Goal: Navigation & Orientation: Find specific page/section

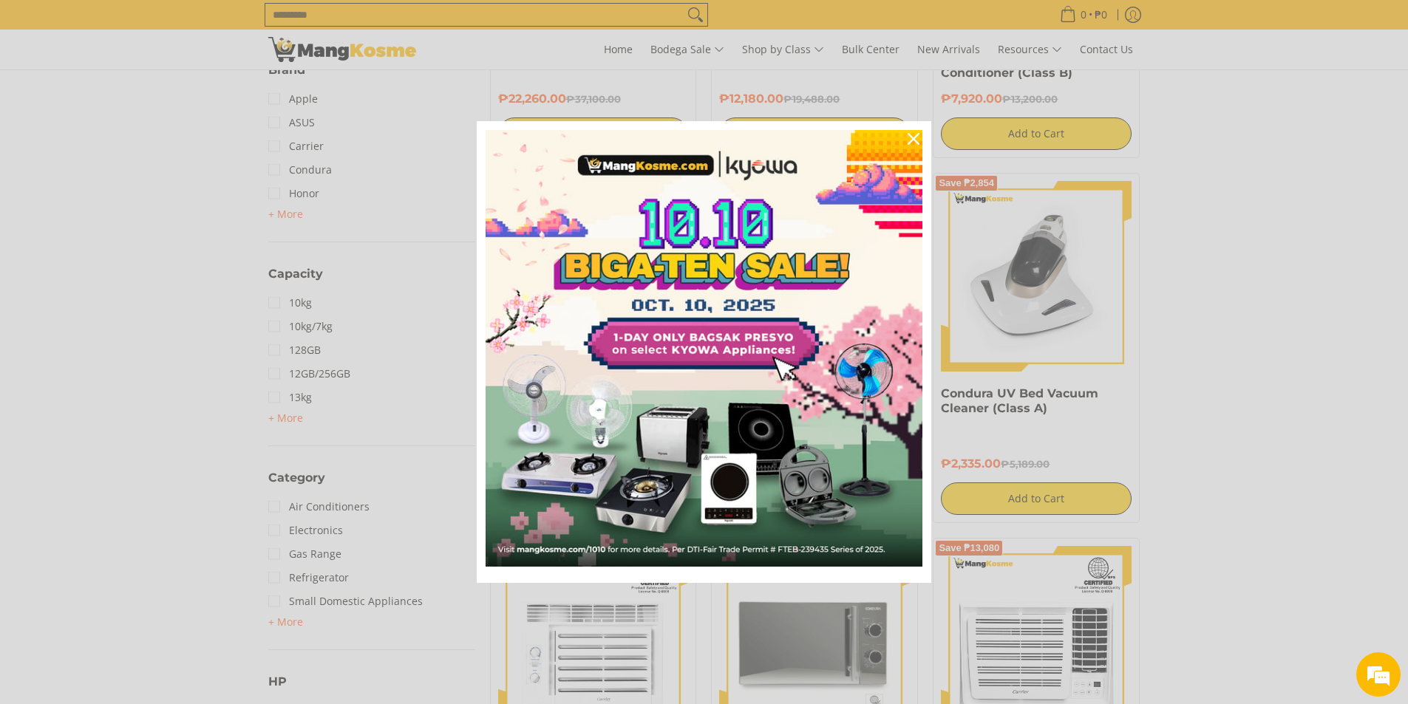
scroll to position [414, 0]
click at [910, 136] on icon "close icon" at bounding box center [913, 139] width 12 height 12
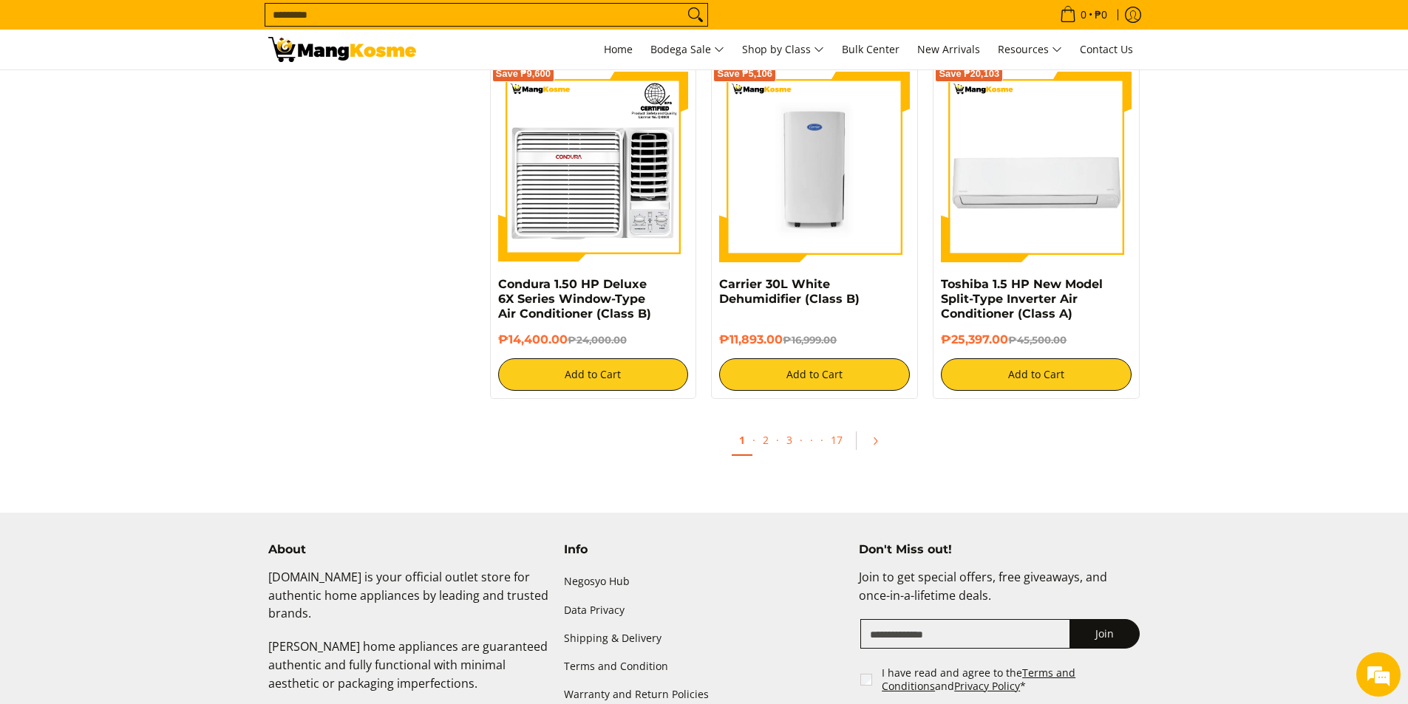
scroll to position [2719, 0]
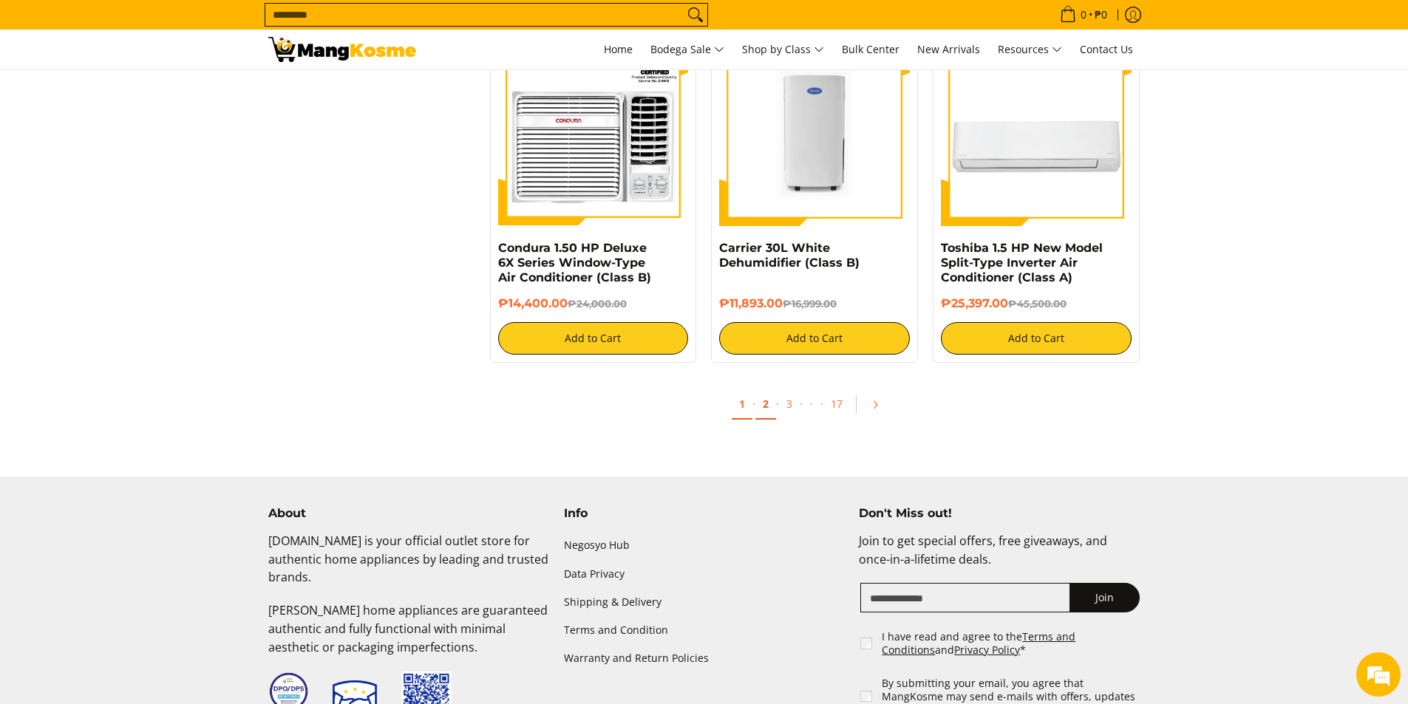
click at [763, 402] on link "2" at bounding box center [765, 404] width 21 height 30
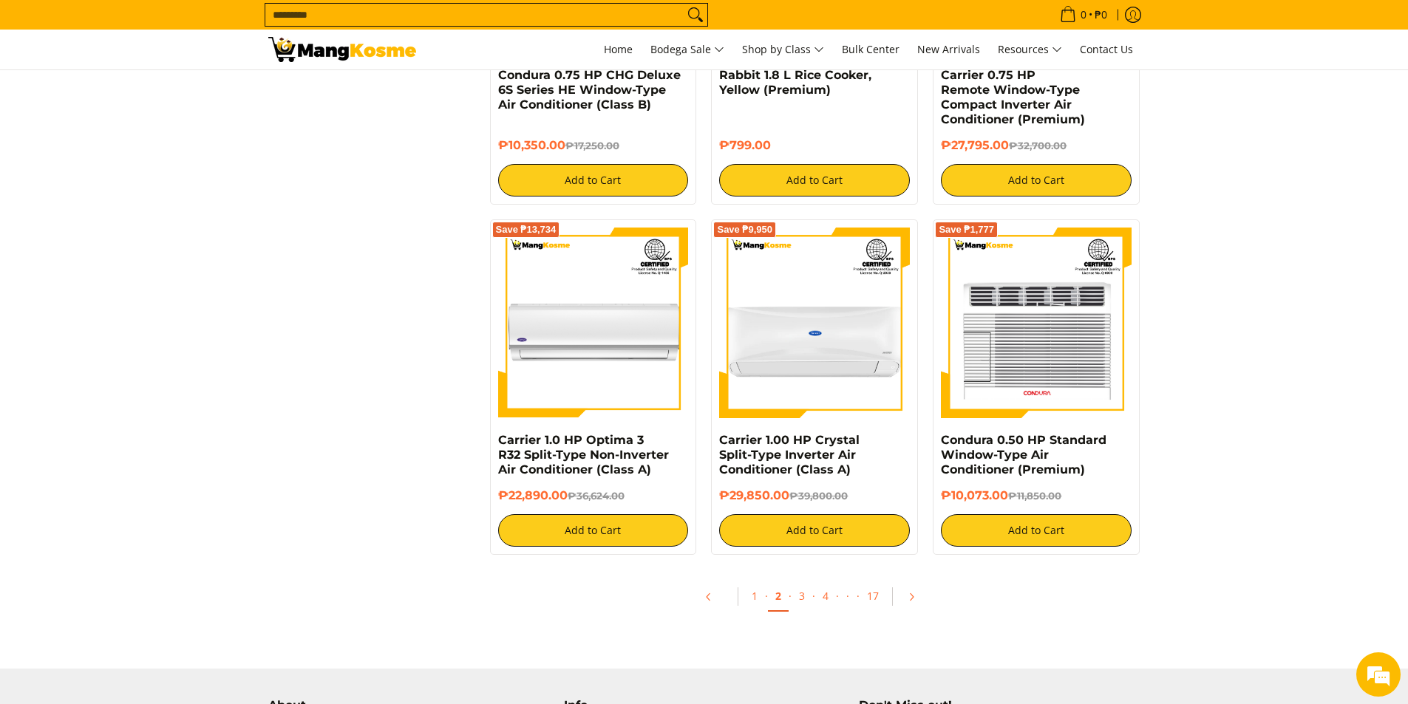
scroll to position [2512, 0]
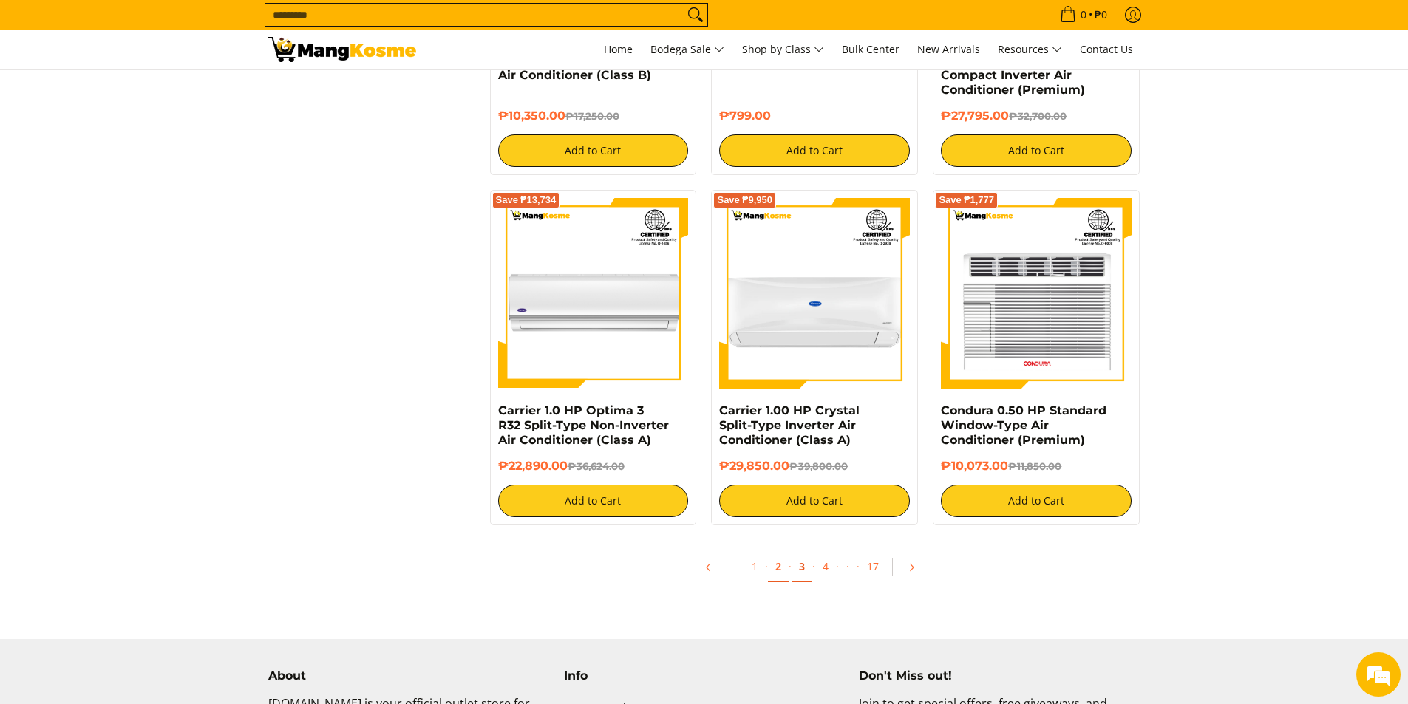
click at [800, 565] on link "3" at bounding box center [801, 567] width 21 height 30
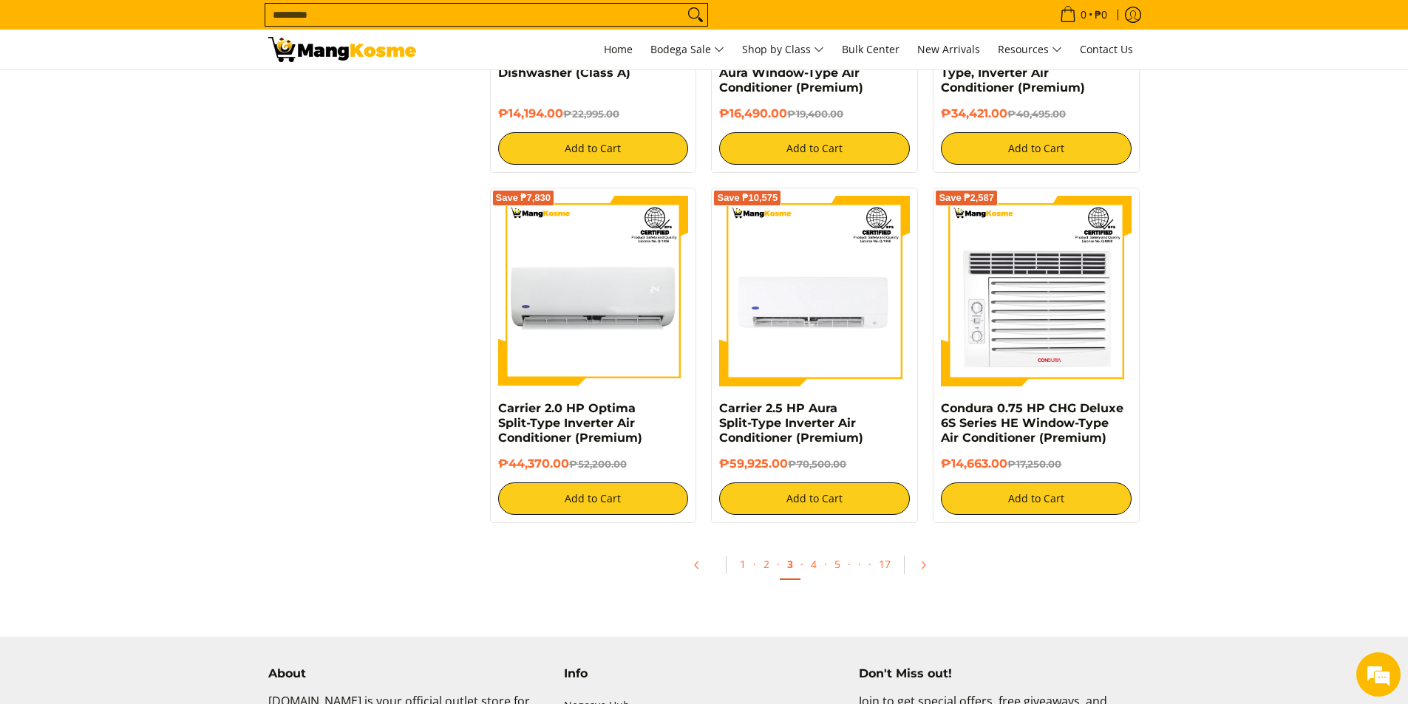
scroll to position [2512, 0]
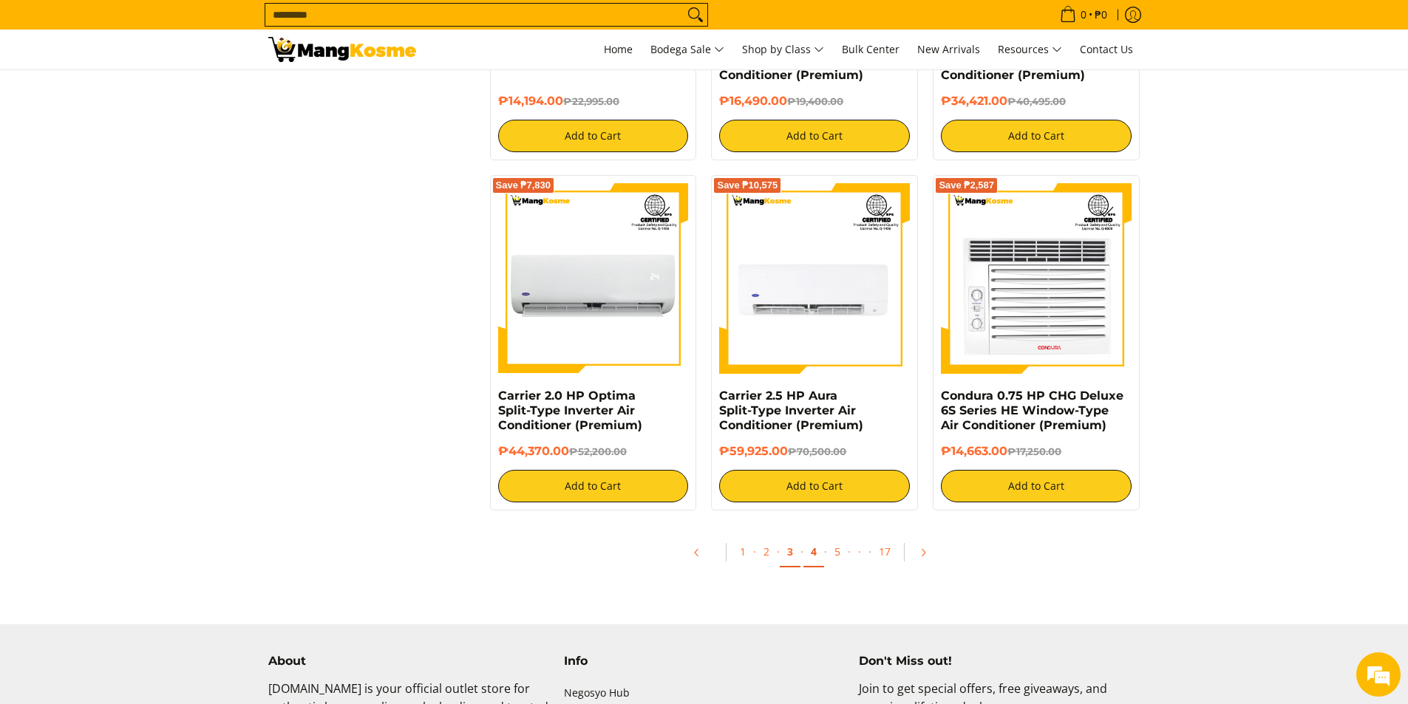
click at [810, 545] on link "4" at bounding box center [813, 552] width 21 height 30
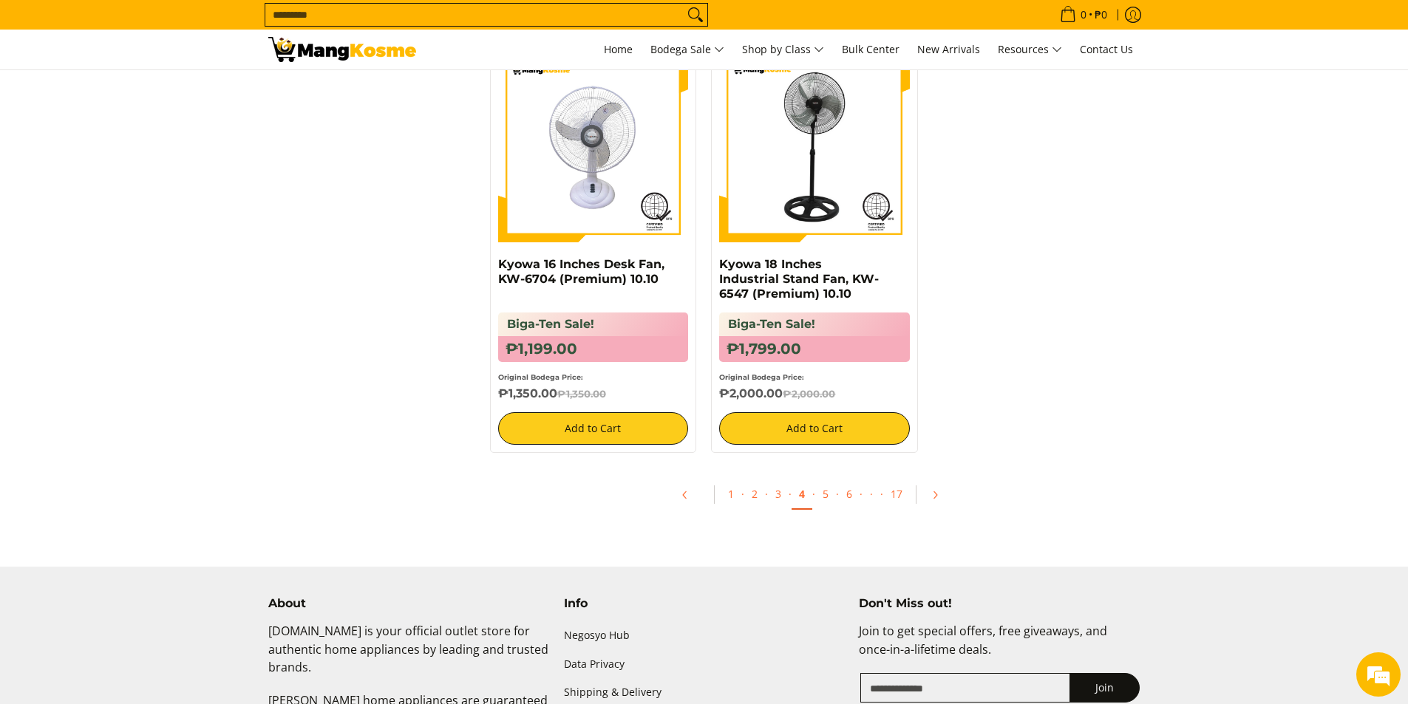
scroll to position [2187, 0]
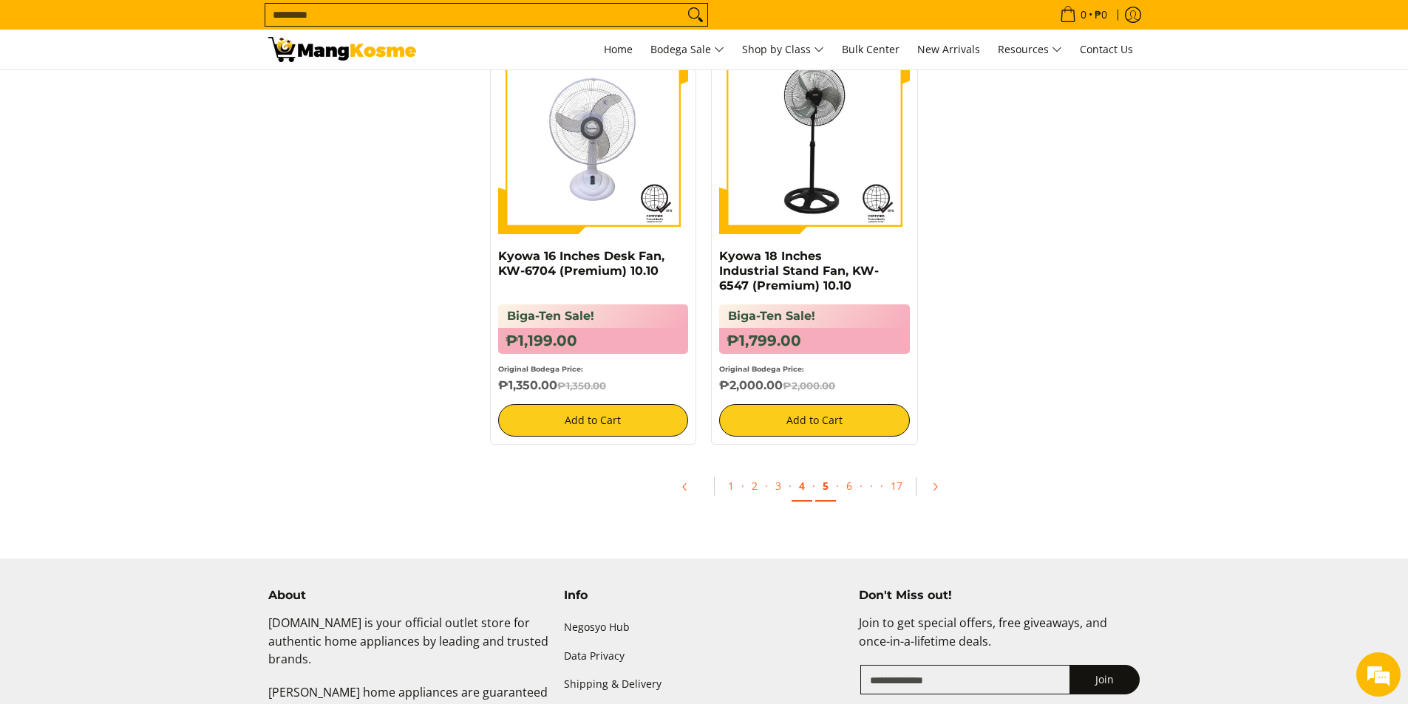
click at [828, 477] on link "5" at bounding box center [825, 486] width 21 height 30
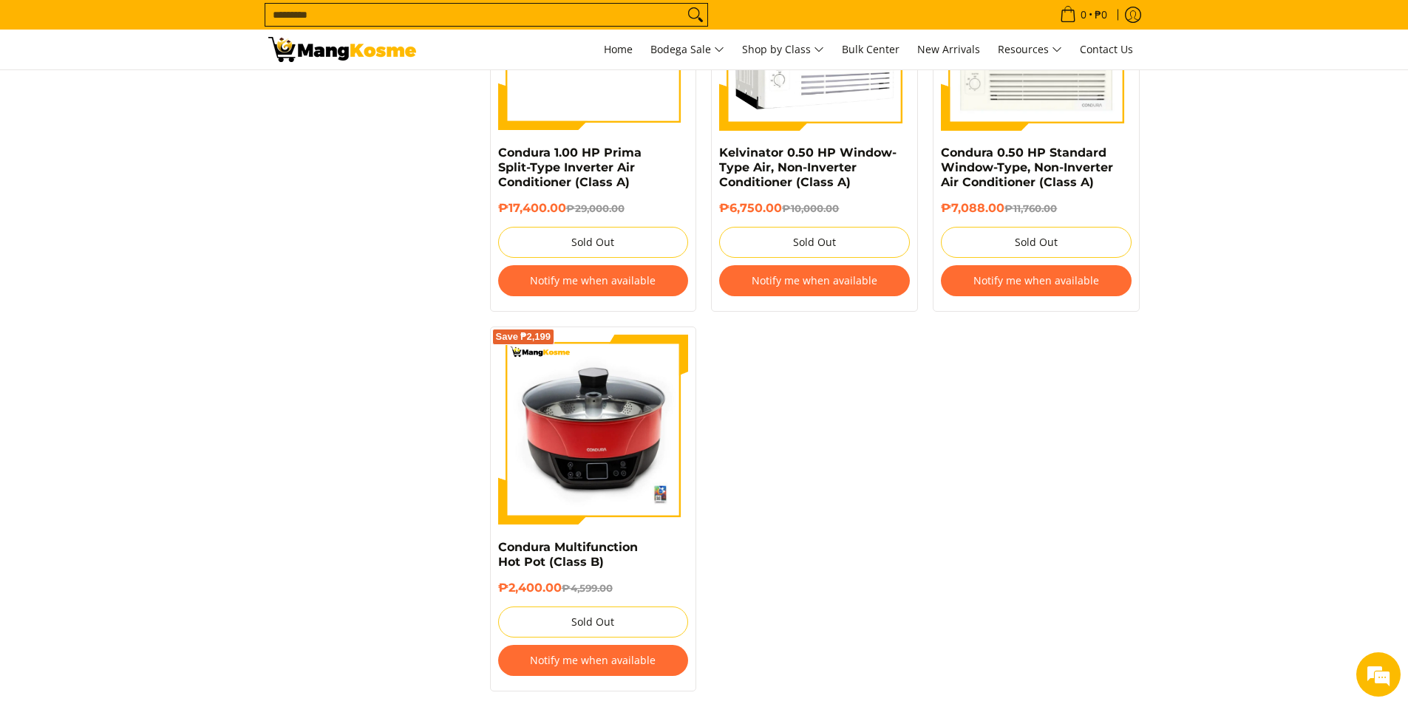
scroll to position [2867, 0]
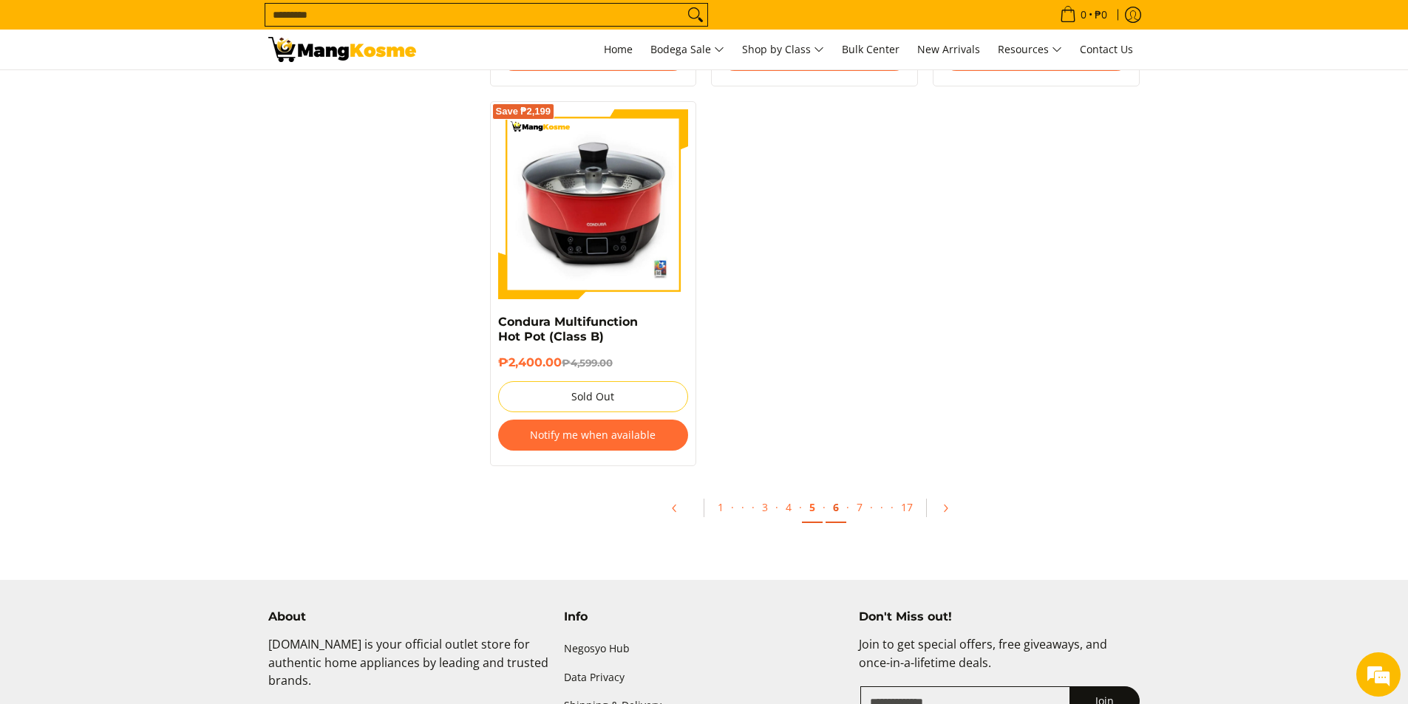
click at [832, 498] on link "6" at bounding box center [835, 508] width 21 height 30
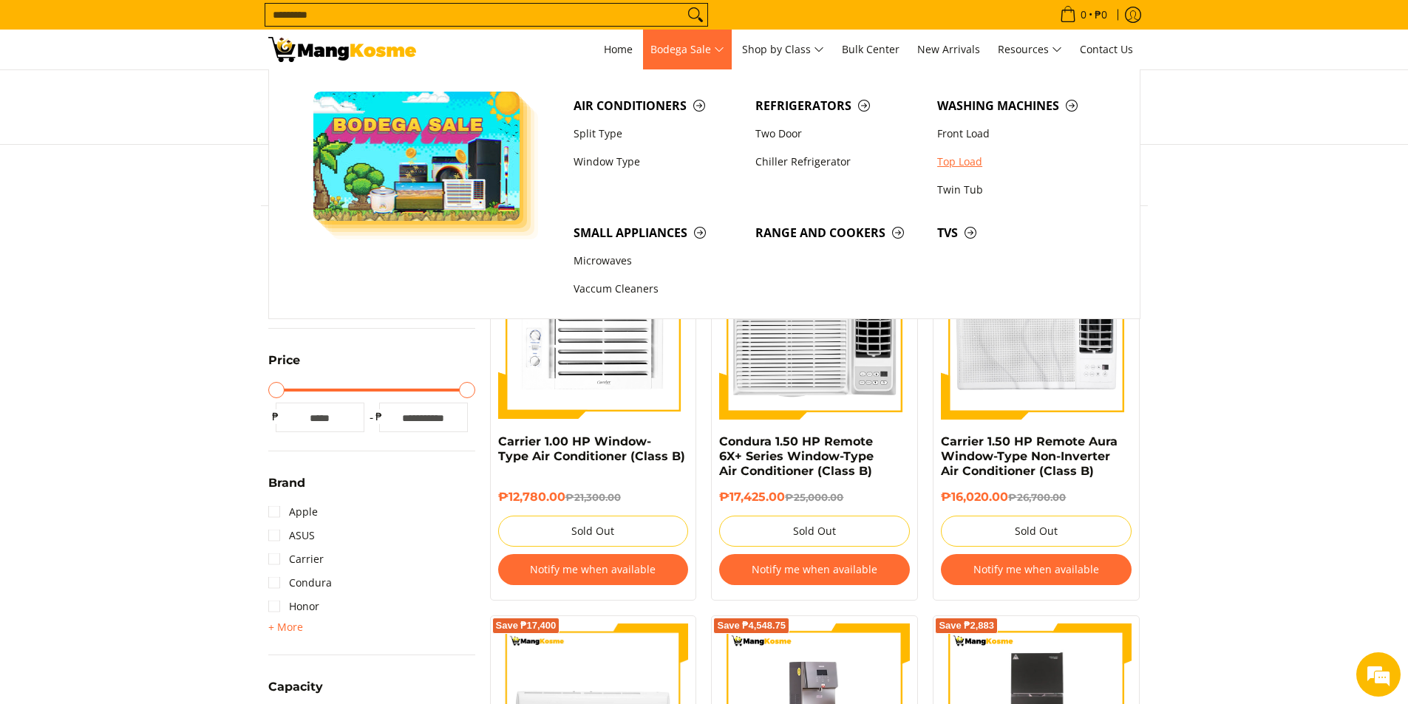
click at [961, 154] on link "Top Load" at bounding box center [1021, 162] width 182 height 28
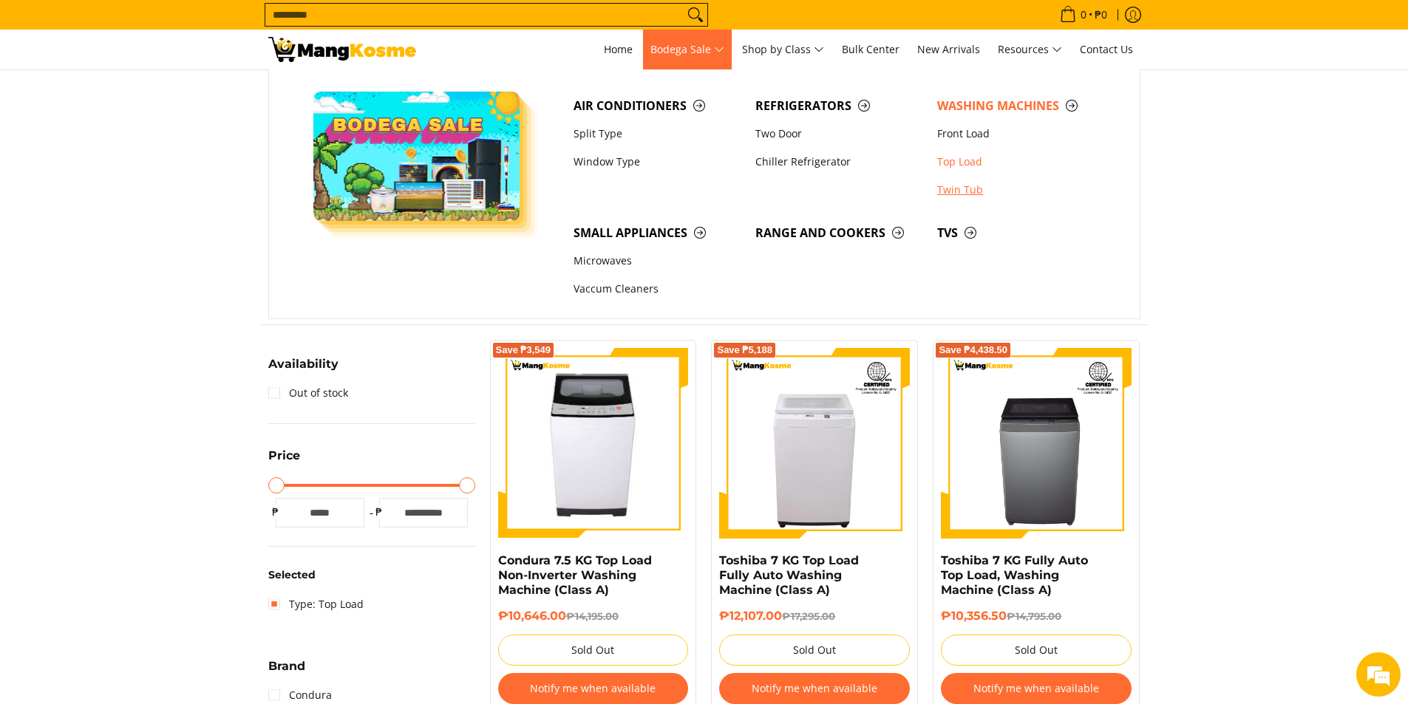
click at [952, 188] on link "Twin Tub" at bounding box center [1021, 190] width 182 height 28
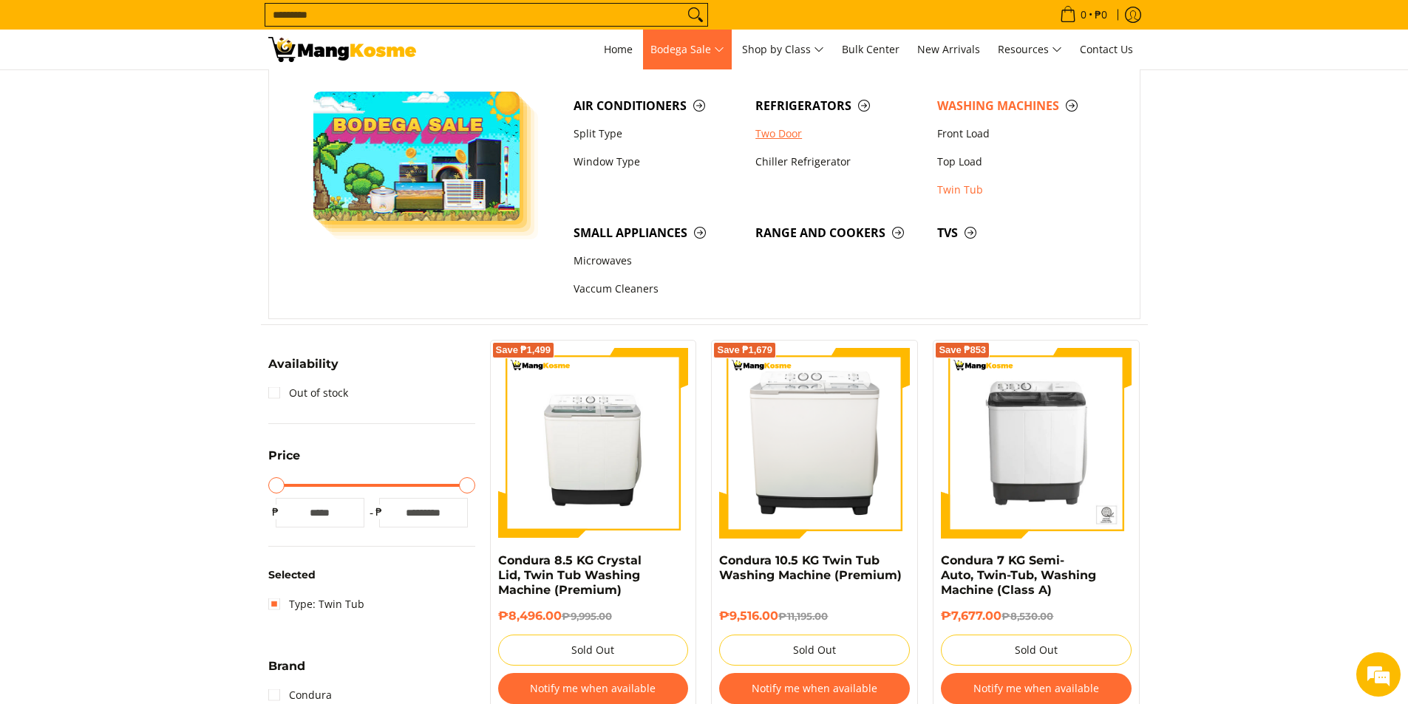
click at [793, 135] on link "Two Door" at bounding box center [839, 134] width 182 height 28
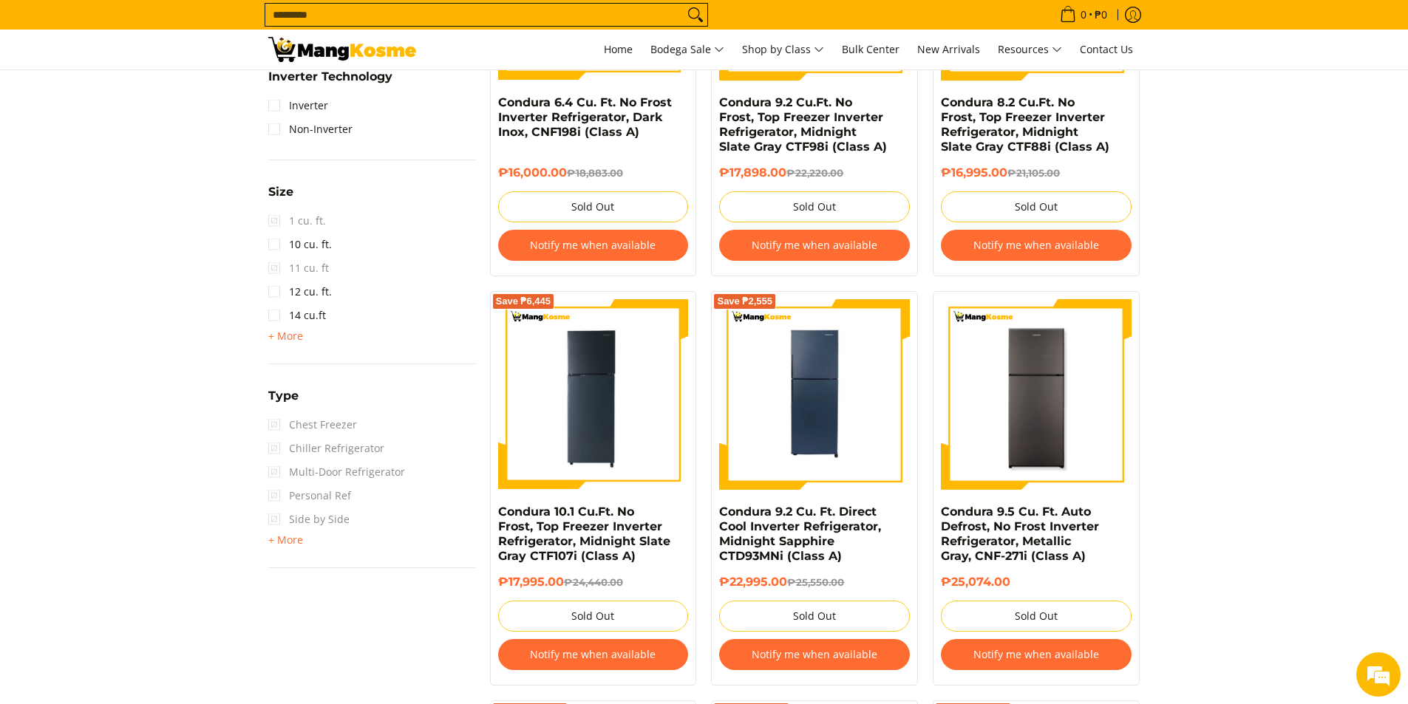
scroll to position [1064, 0]
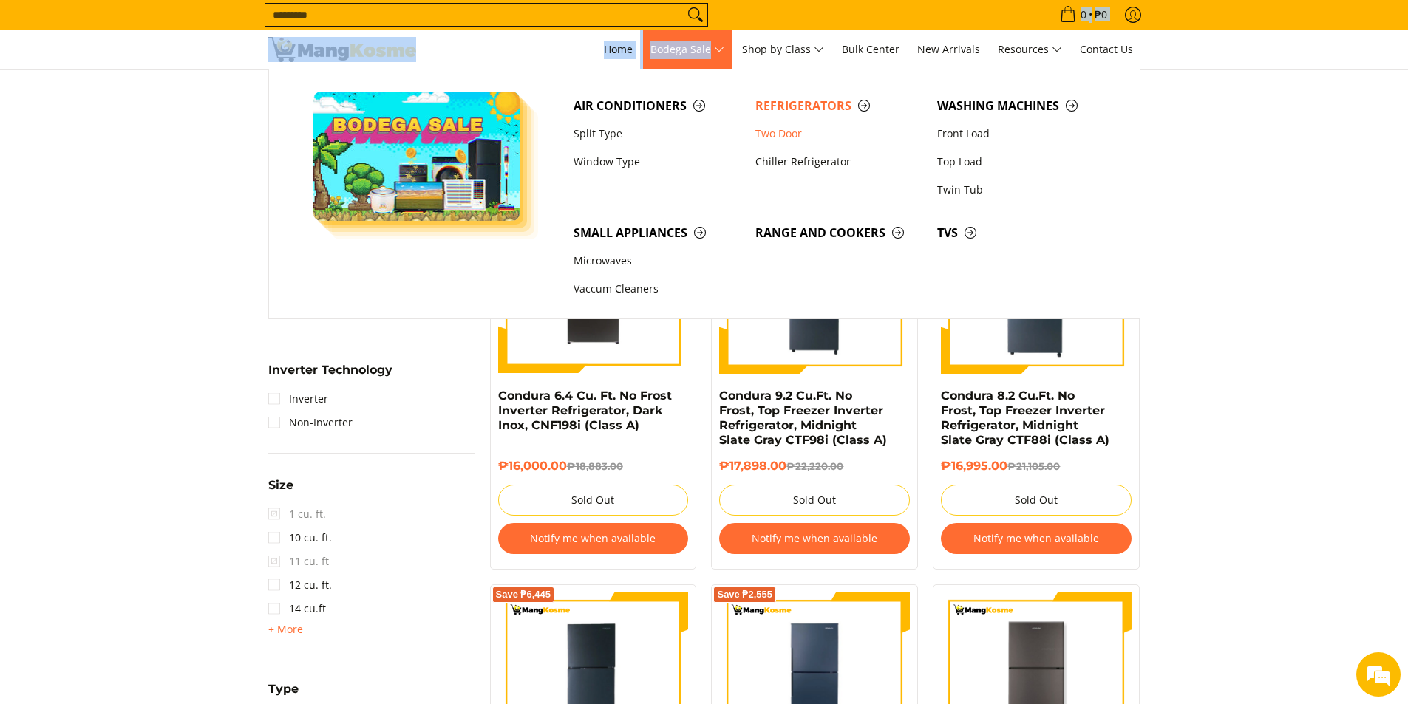
drag, startPoint x: 738, startPoint y: 27, endPoint x: 712, endPoint y: 41, distance: 29.4
click at [712, 41] on div "Search... 0 • ₱0 View cart Checkout" at bounding box center [704, 35] width 1408 height 70
